Goal: Transaction & Acquisition: Register for event/course

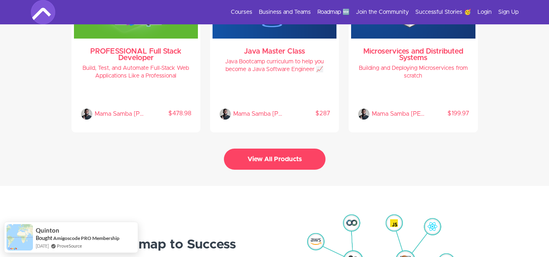
scroll to position [1812, 0]
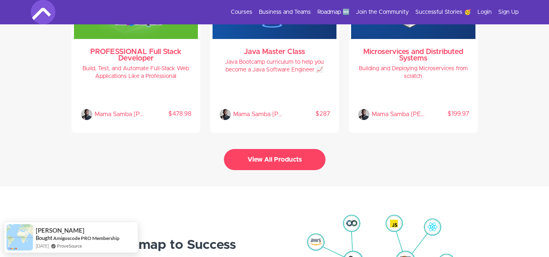
click at [276, 155] on button "View All Products" at bounding box center [275, 159] width 102 height 21
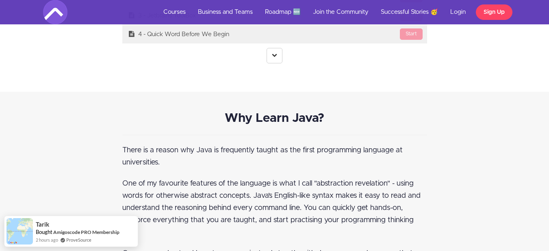
scroll to position [2325, 0]
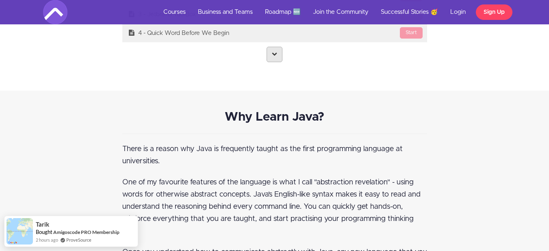
click at [275, 55] on icon at bounding box center [274, 53] width 5 height 5
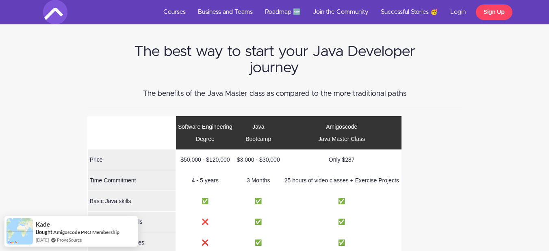
scroll to position [11326, 0]
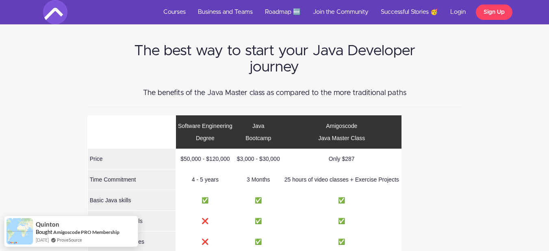
click at [522, 159] on div "The best way to start your Java Developer journey The benefits of the Java Mast…" at bounding box center [274, 205] width 549 height 381
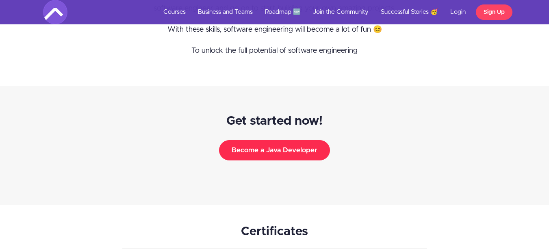
scroll to position [13636, 0]
click at [260, 141] on button "Become a Java Developer" at bounding box center [274, 151] width 111 height 20
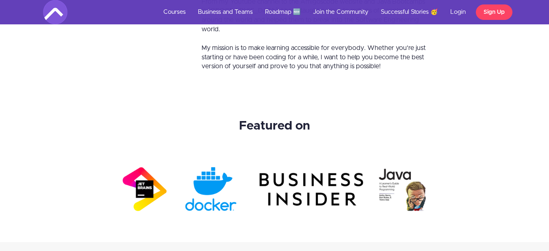
scroll to position [14828, 0]
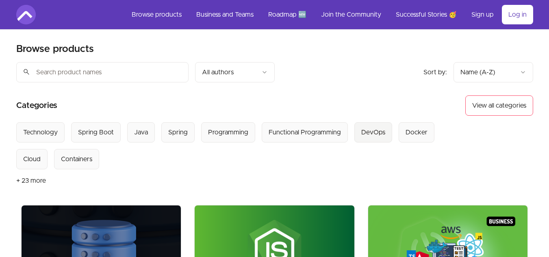
click at [366, 128] on div "DevOps" at bounding box center [373, 133] width 24 height 10
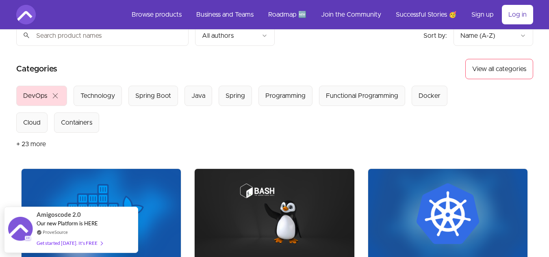
scroll to position [32, 0]
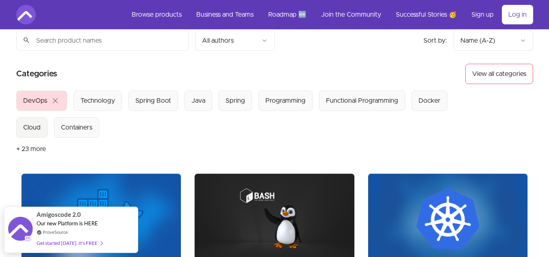
click at [30, 130] on div "Cloud" at bounding box center [31, 128] width 17 height 10
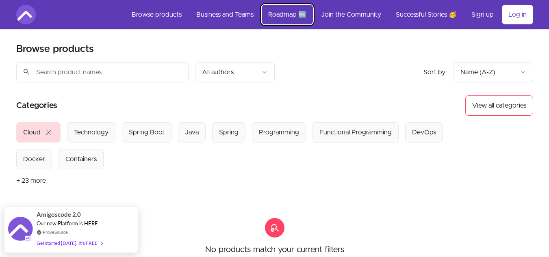
click at [284, 14] on link "Roadmap 🆕" at bounding box center [287, 14] width 51 height 19
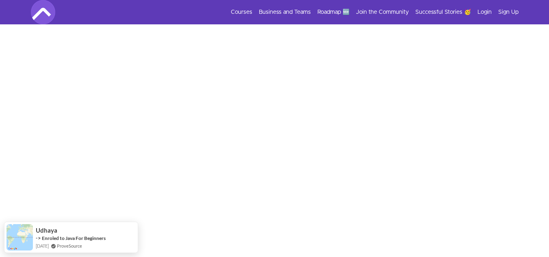
scroll to position [191, 0]
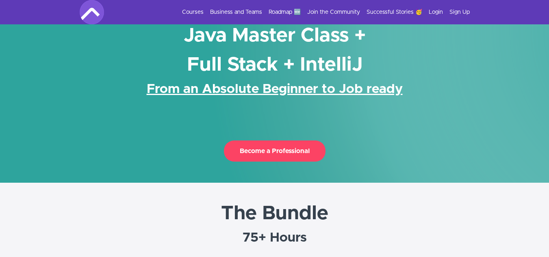
scroll to position [25, 0]
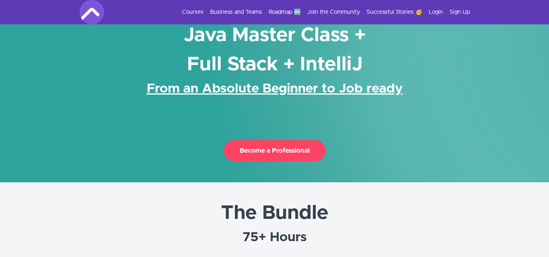
click at [280, 155] on button "Become a Professional" at bounding box center [275, 150] width 102 height 21
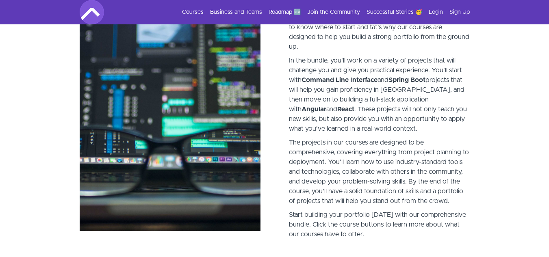
scroll to position [1390, 0]
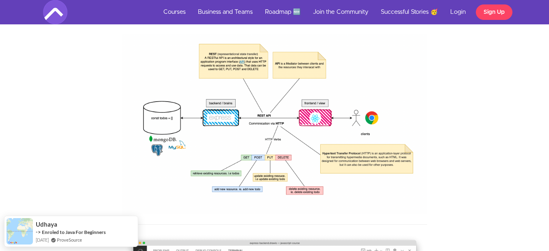
scroll to position [1314, 0]
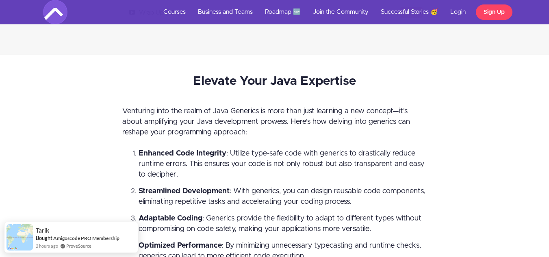
scroll to position [1330, 0]
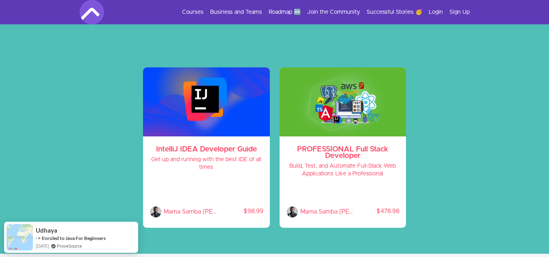
scroll to position [36, 0]
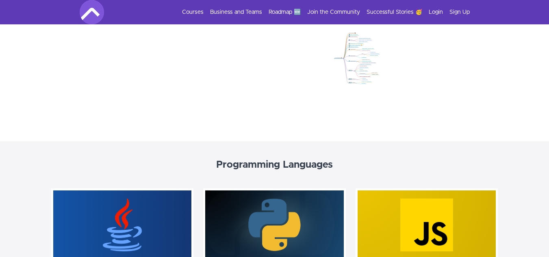
scroll to position [247, 0]
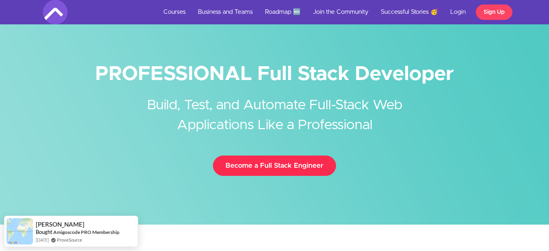
click at [282, 170] on link "Become a Full Stack Engineer" at bounding box center [274, 166] width 123 height 20
